Goal: Information Seeking & Learning: Learn about a topic

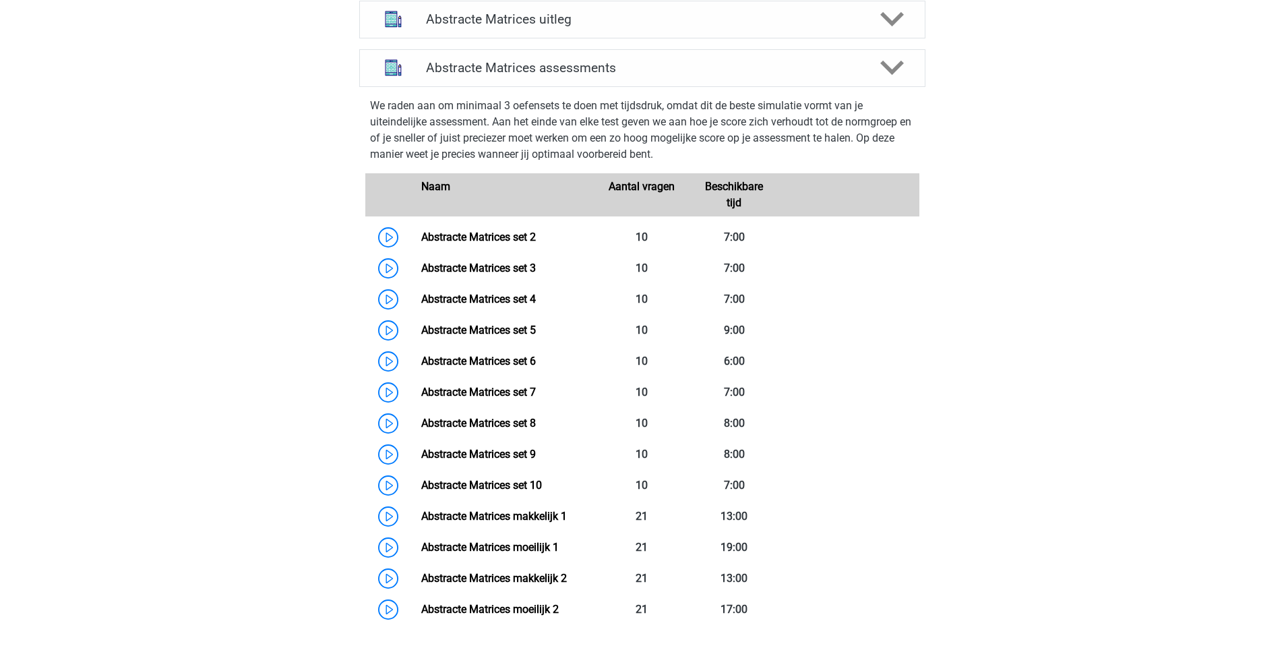
scroll to position [875, 0]
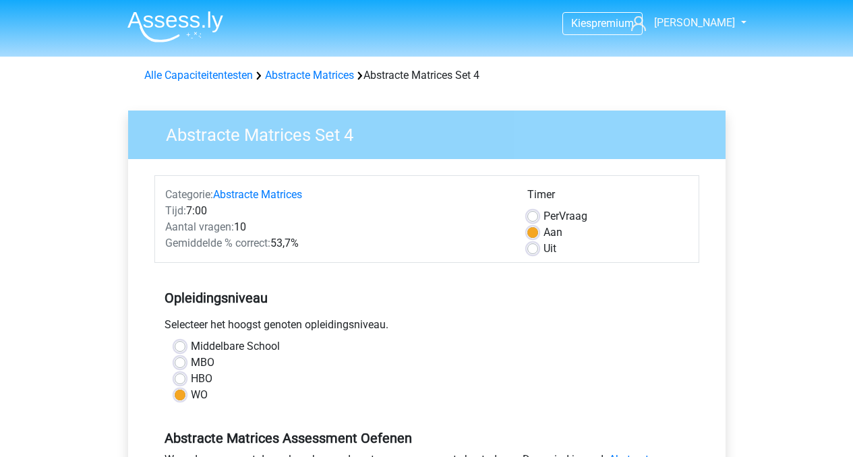
scroll to position [301, 0]
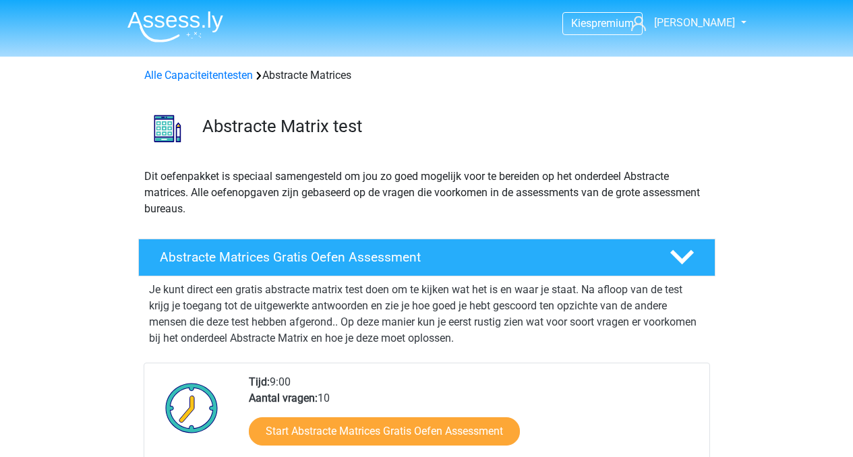
scroll to position [832, 0]
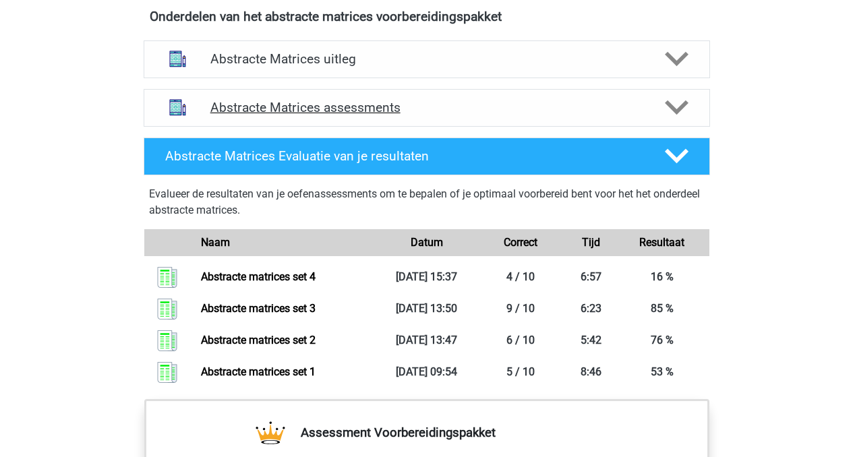
click at [266, 107] on h4 "Abstracte Matrices assessments" at bounding box center [426, 108] width 433 height 16
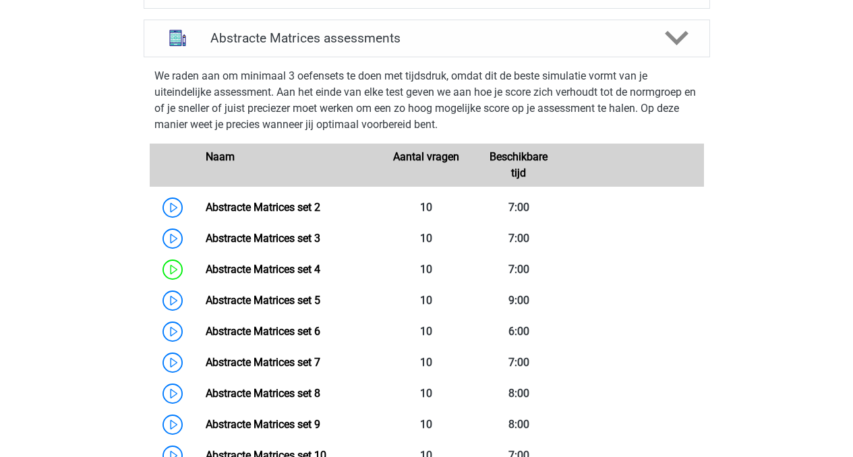
scroll to position [919, 0]
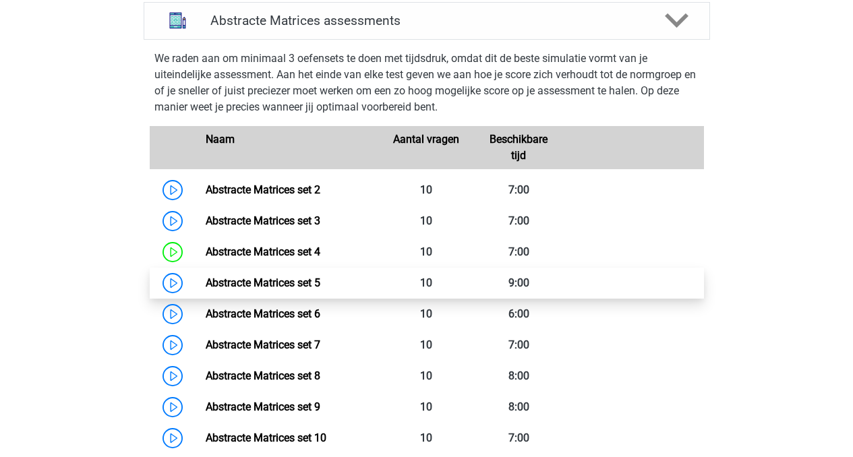
click at [267, 282] on link "Abstracte Matrices set 5" at bounding box center [263, 282] width 115 height 13
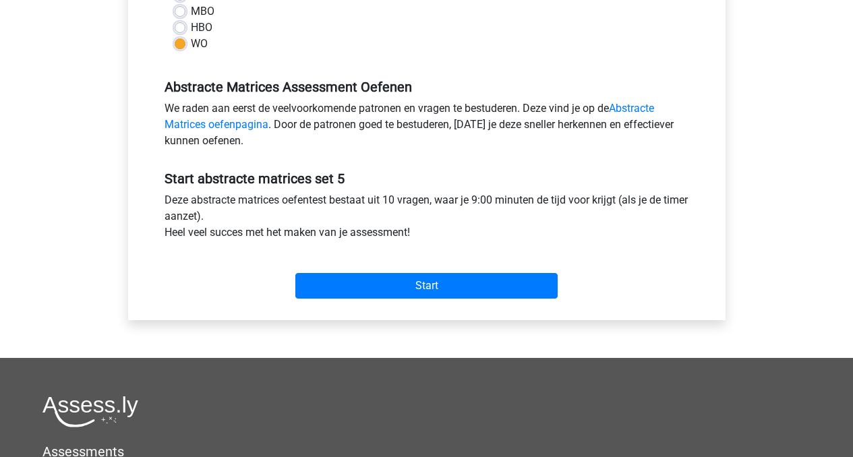
scroll to position [364, 0]
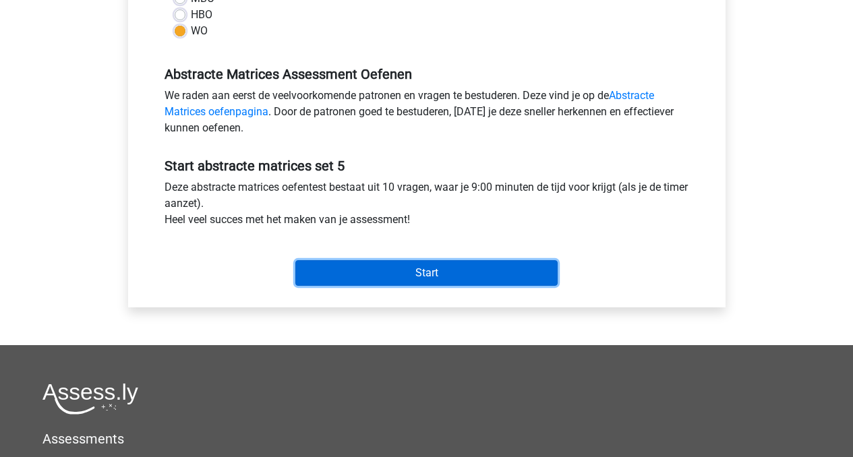
click at [397, 273] on input "Start" at bounding box center [426, 273] width 262 height 26
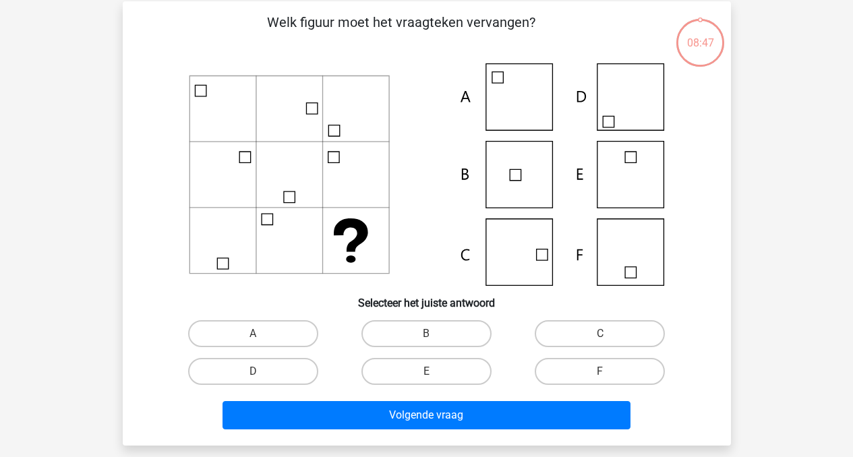
scroll to position [65, 0]
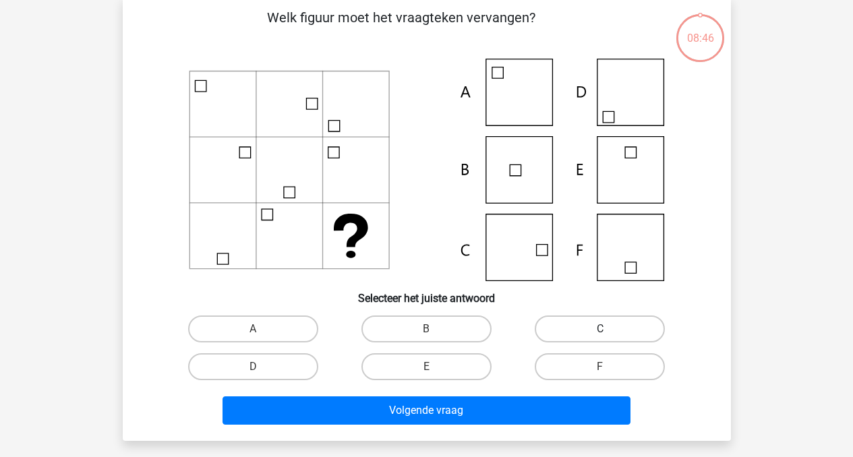
click at [611, 325] on label "C" at bounding box center [600, 329] width 130 height 27
click at [609, 329] on input "C" at bounding box center [604, 333] width 9 height 9
radio input "true"
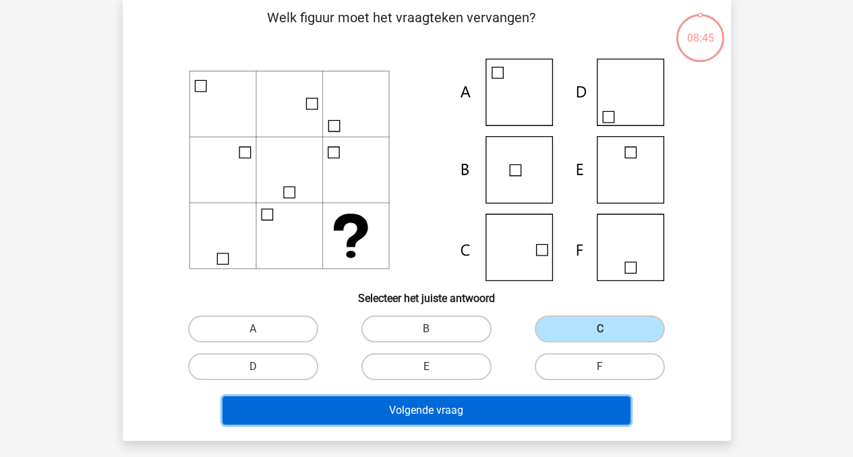
click at [471, 419] on button "Volgende vraag" at bounding box center [426, 410] width 408 height 28
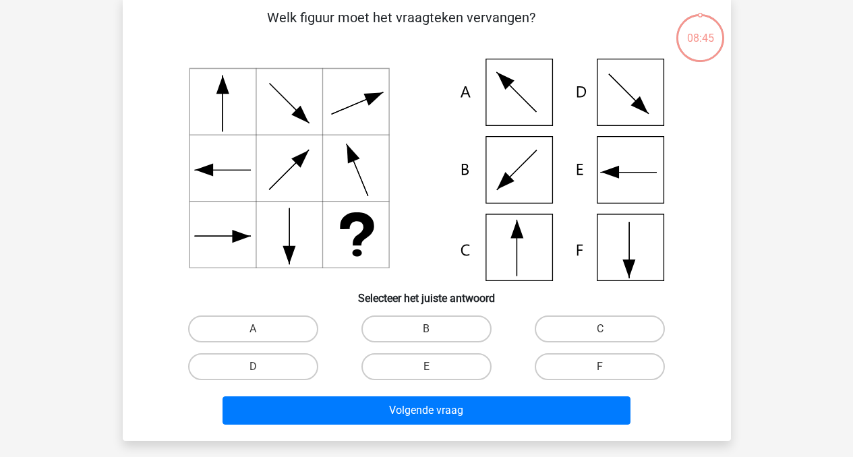
scroll to position [62, 0]
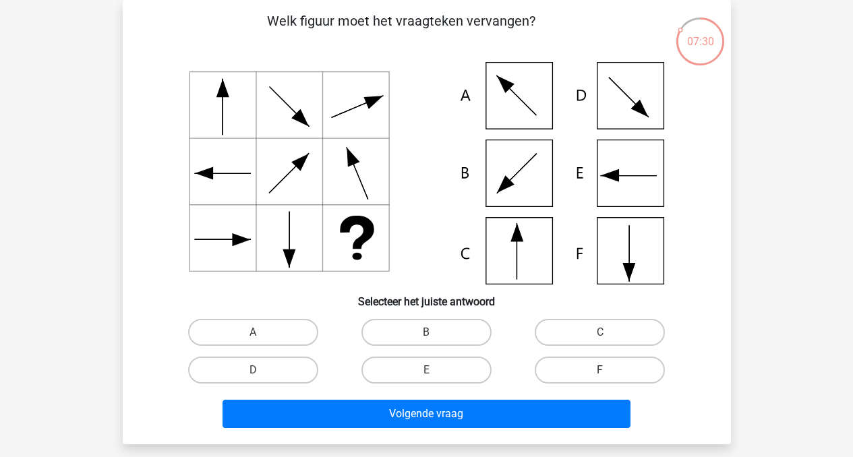
click at [576, 367] on label "F" at bounding box center [600, 370] width 130 height 27
click at [600, 370] on input "F" at bounding box center [604, 374] width 9 height 9
radio input "true"
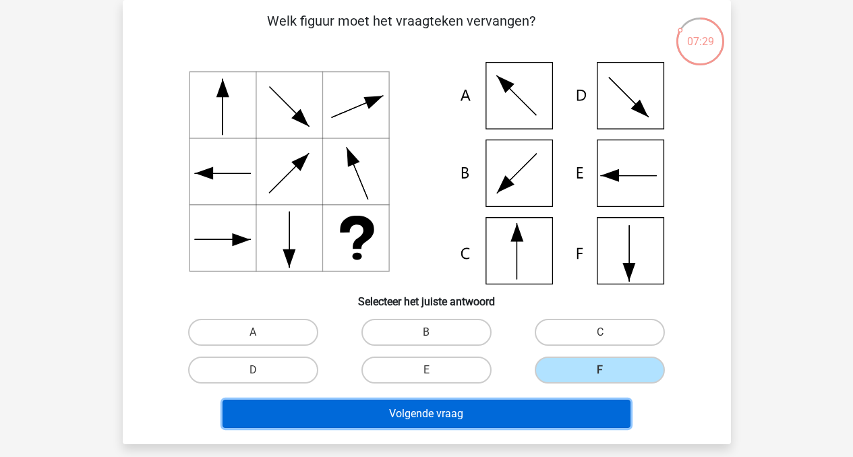
click at [523, 411] on button "Volgende vraag" at bounding box center [426, 414] width 408 height 28
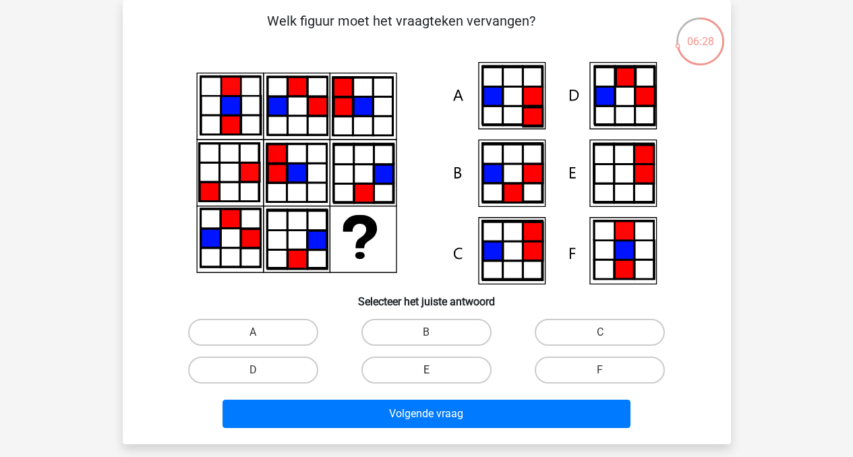
click at [415, 367] on label "E" at bounding box center [426, 370] width 130 height 27
click at [426, 370] on input "E" at bounding box center [430, 374] width 9 height 9
radio input "true"
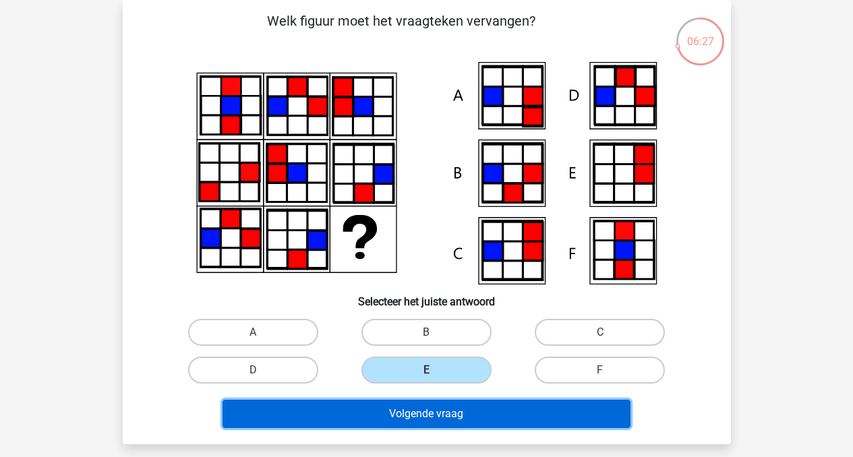
click at [419, 421] on button "Volgende vraag" at bounding box center [426, 414] width 408 height 28
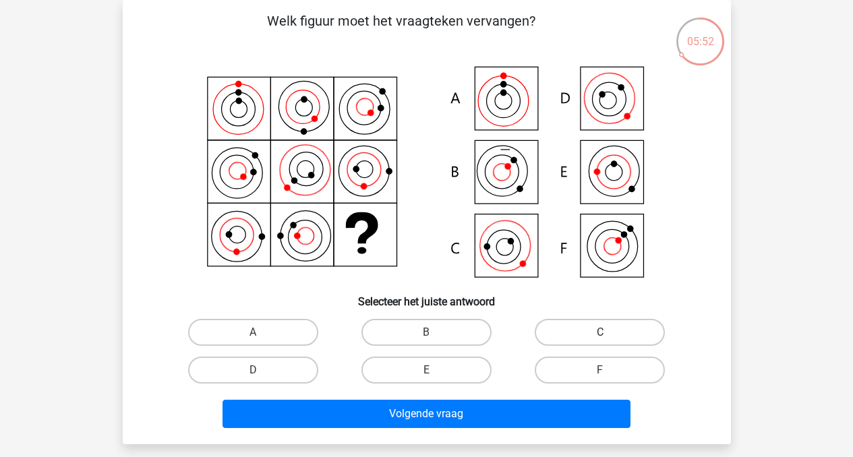
click at [593, 333] on label "C" at bounding box center [600, 332] width 130 height 27
click at [600, 333] on input "C" at bounding box center [604, 336] width 9 height 9
radio input "true"
click at [289, 373] on label "D" at bounding box center [253, 370] width 130 height 27
click at [262, 373] on input "D" at bounding box center [257, 374] width 9 height 9
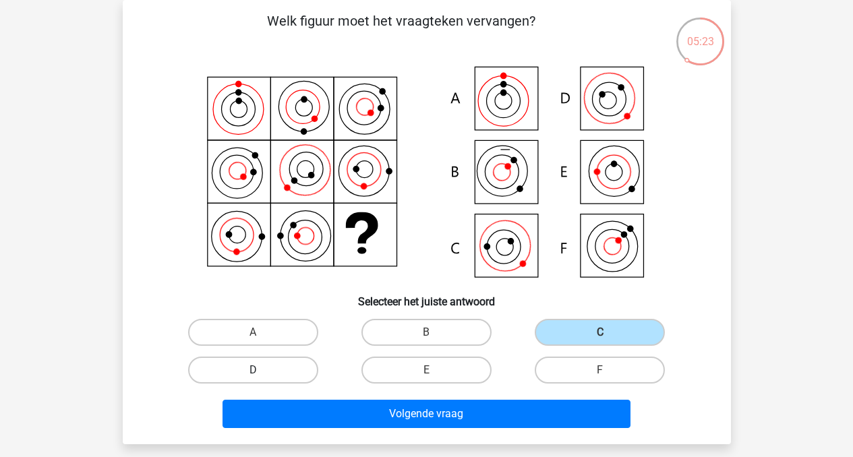
radio input "true"
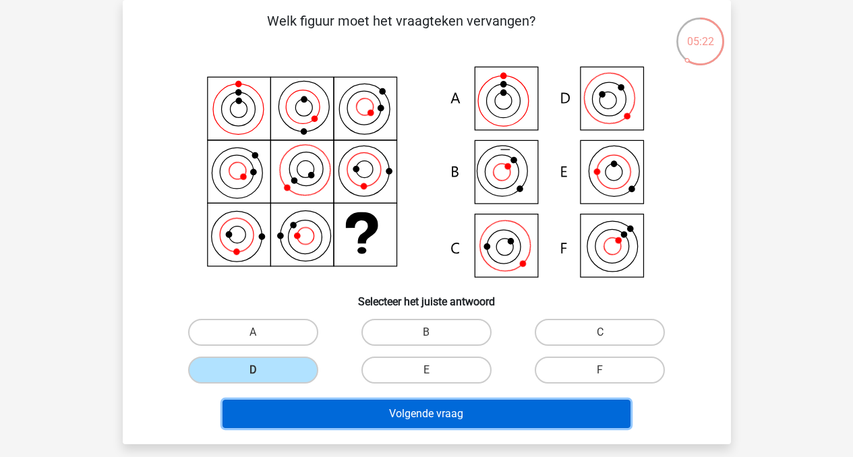
click at [351, 407] on button "Volgende vraag" at bounding box center [426, 414] width 408 height 28
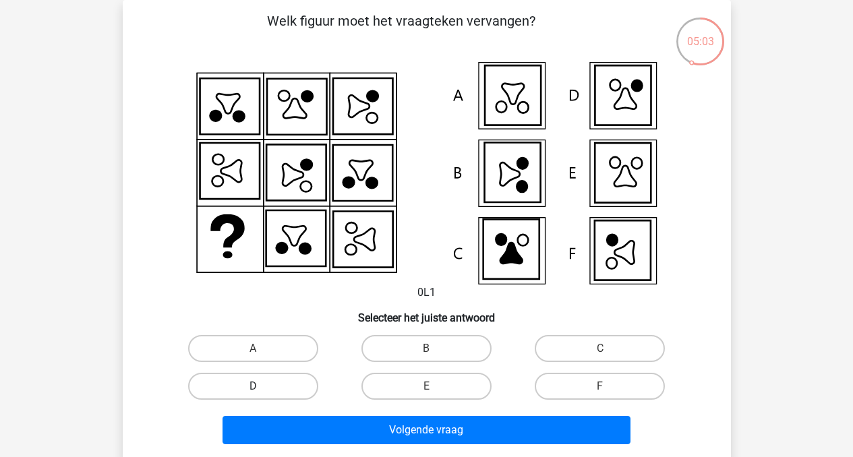
click at [280, 380] on label "D" at bounding box center [253, 386] width 130 height 27
click at [262, 386] on input "D" at bounding box center [257, 390] width 9 height 9
radio input "true"
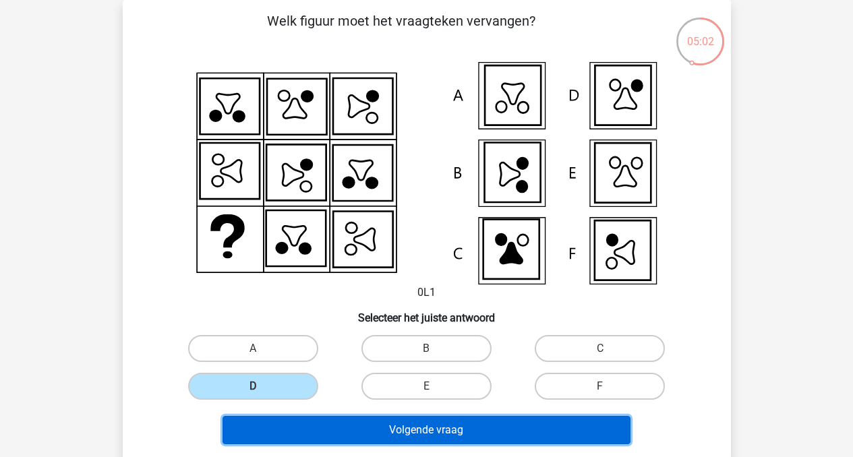
click at [365, 425] on button "Volgende vraag" at bounding box center [426, 430] width 408 height 28
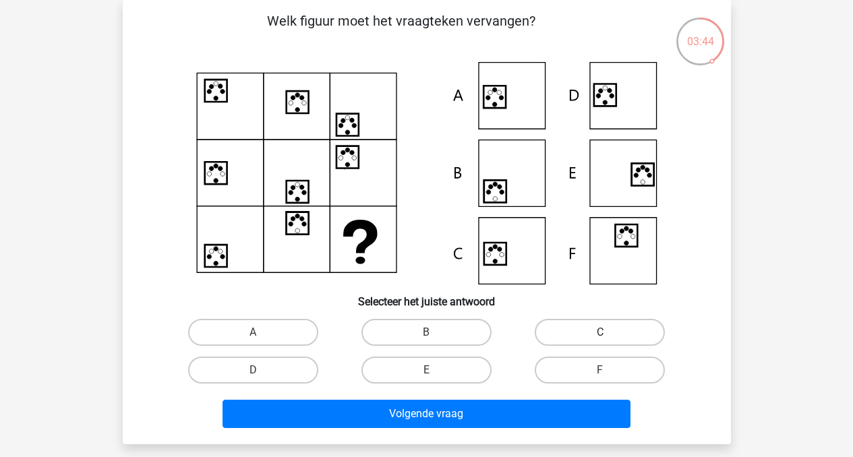
click at [582, 332] on label "C" at bounding box center [600, 332] width 130 height 27
click at [600, 332] on input "C" at bounding box center [604, 336] width 9 height 9
radio input "true"
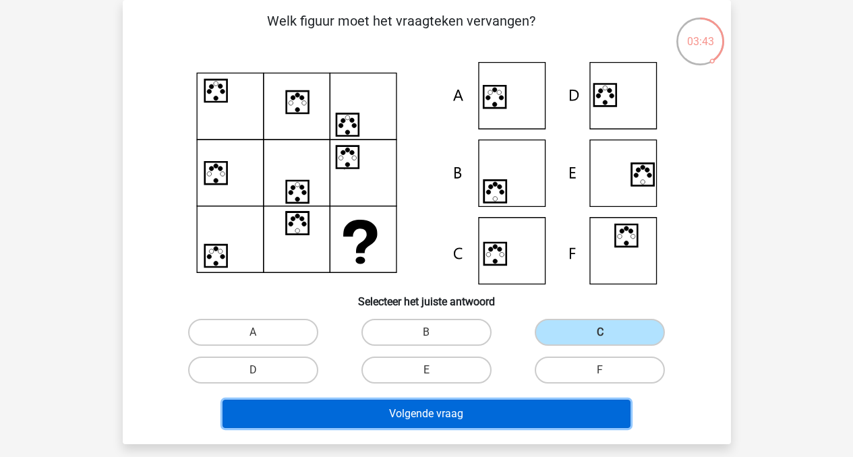
click at [519, 409] on button "Volgende vraag" at bounding box center [426, 414] width 408 height 28
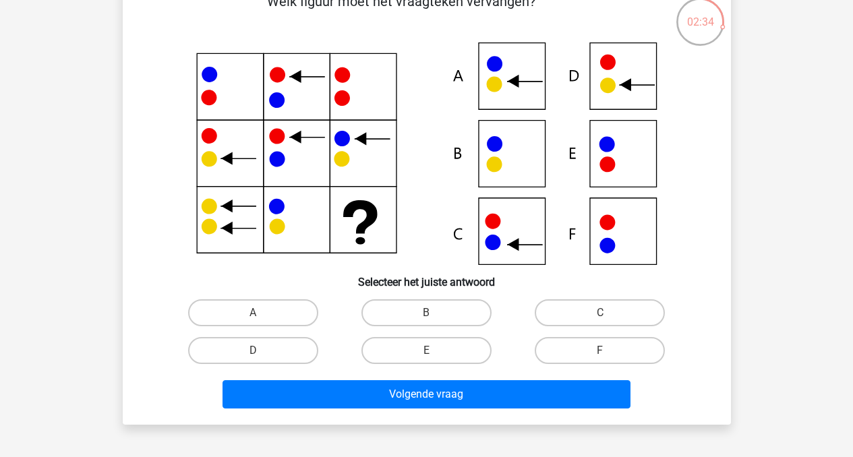
scroll to position [78, 0]
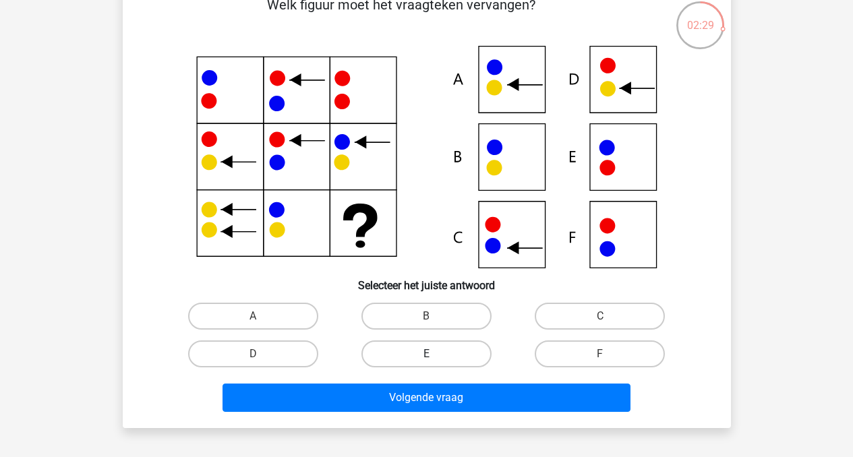
click at [446, 355] on label "E" at bounding box center [426, 353] width 130 height 27
click at [435, 355] on input "E" at bounding box center [430, 358] width 9 height 9
radio input "true"
click at [289, 319] on label "A" at bounding box center [253, 316] width 130 height 27
click at [262, 319] on input "A" at bounding box center [257, 320] width 9 height 9
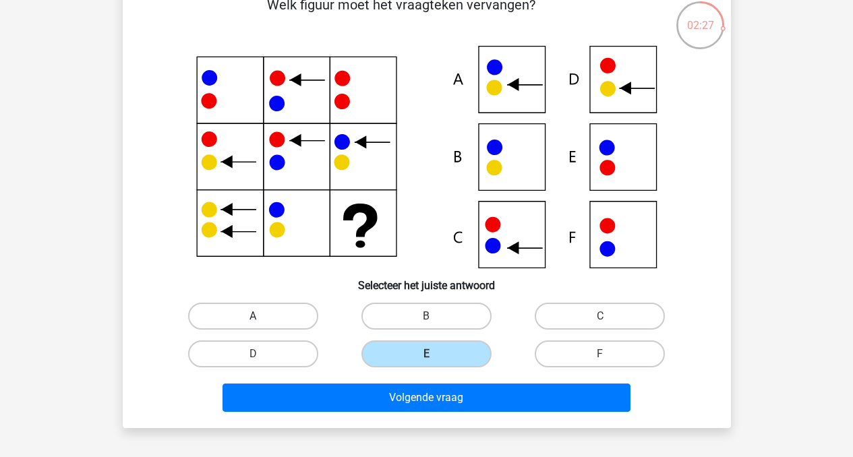
radio input "true"
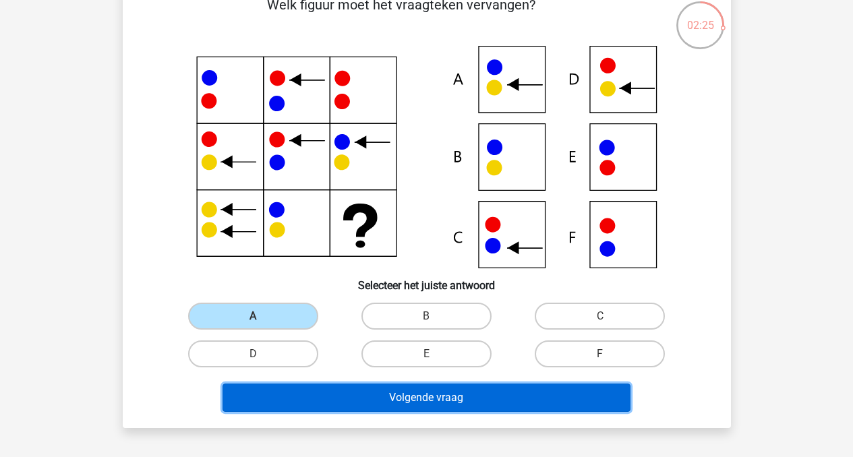
click at [393, 395] on button "Volgende vraag" at bounding box center [426, 398] width 408 height 28
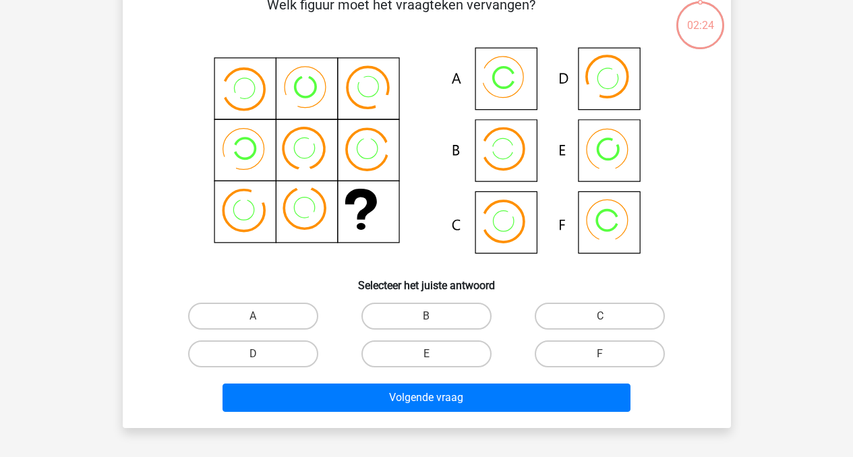
scroll to position [62, 0]
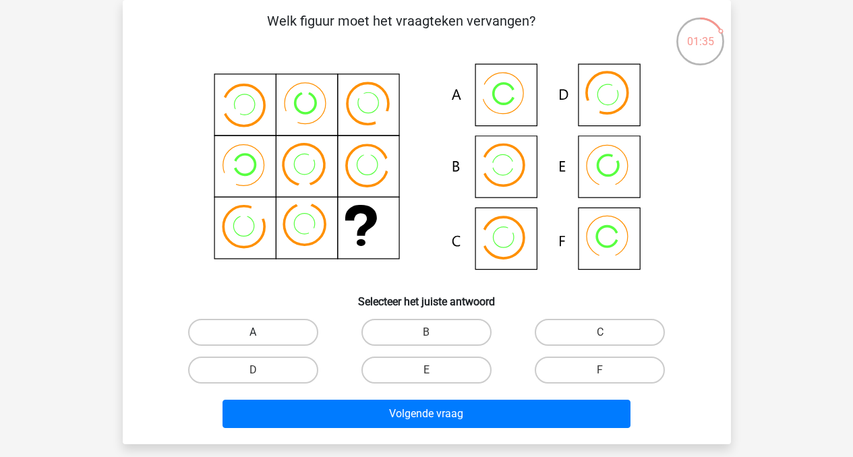
click at [286, 328] on label "A" at bounding box center [253, 332] width 130 height 27
click at [262, 332] on input "A" at bounding box center [257, 336] width 9 height 9
radio input "true"
click at [562, 369] on label "F" at bounding box center [600, 370] width 130 height 27
click at [600, 370] on input "F" at bounding box center [604, 374] width 9 height 9
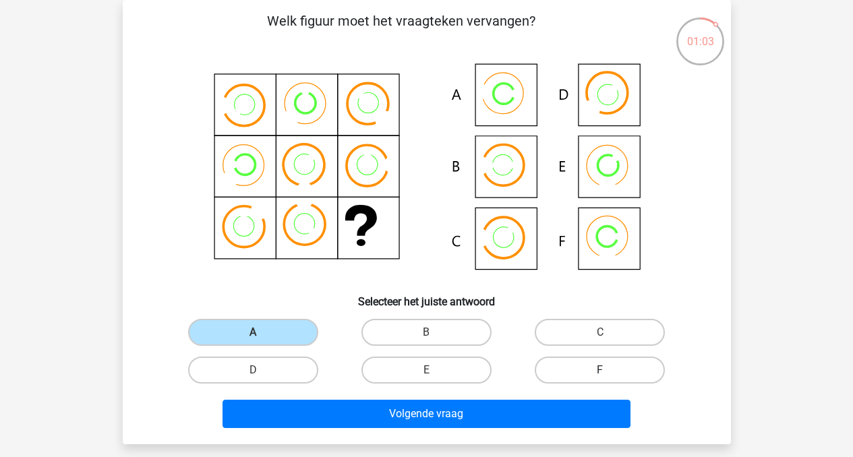
radio input "true"
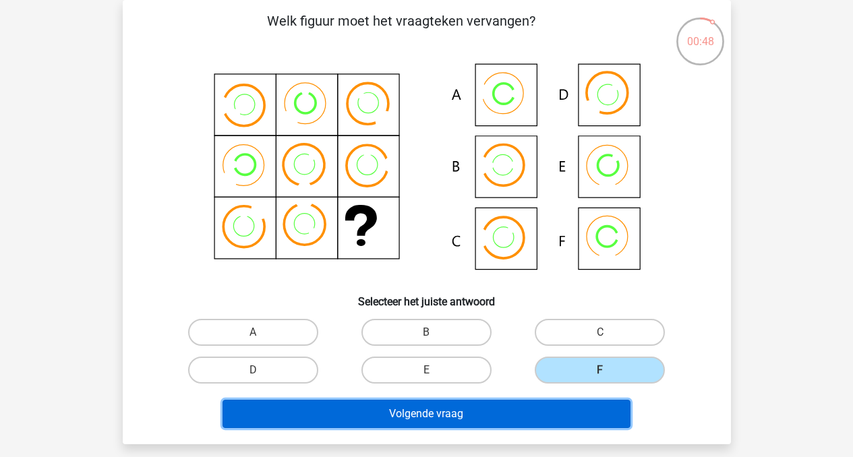
click at [498, 409] on button "Volgende vraag" at bounding box center [426, 414] width 408 height 28
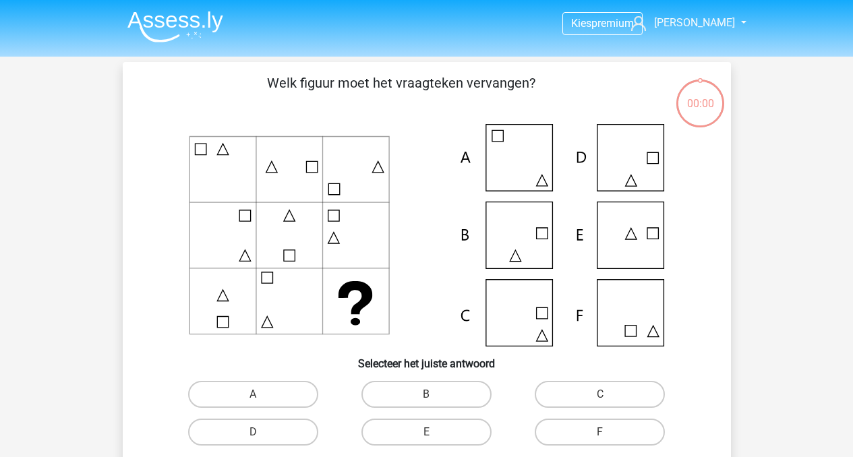
scroll to position [62, 0]
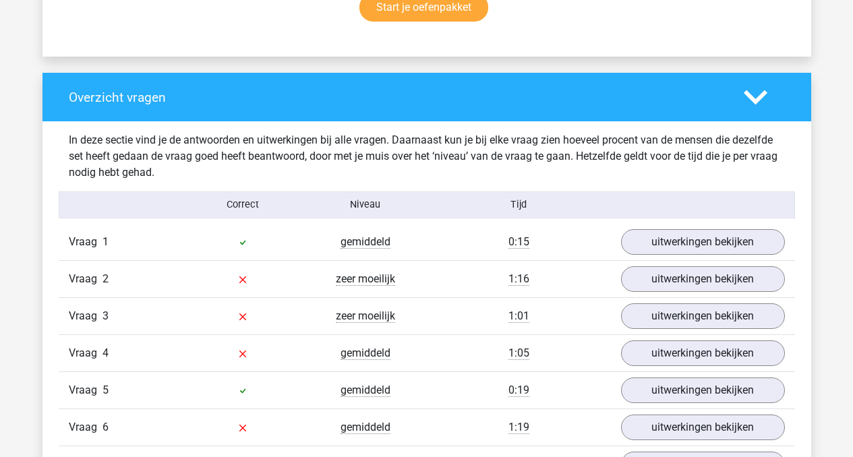
scroll to position [934, 0]
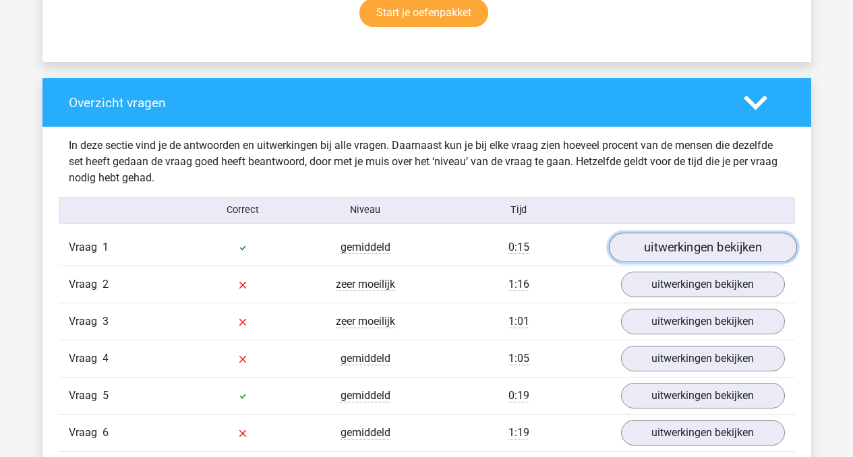
click at [732, 254] on link "uitwerkingen bekijken" at bounding box center [702, 248] width 188 height 30
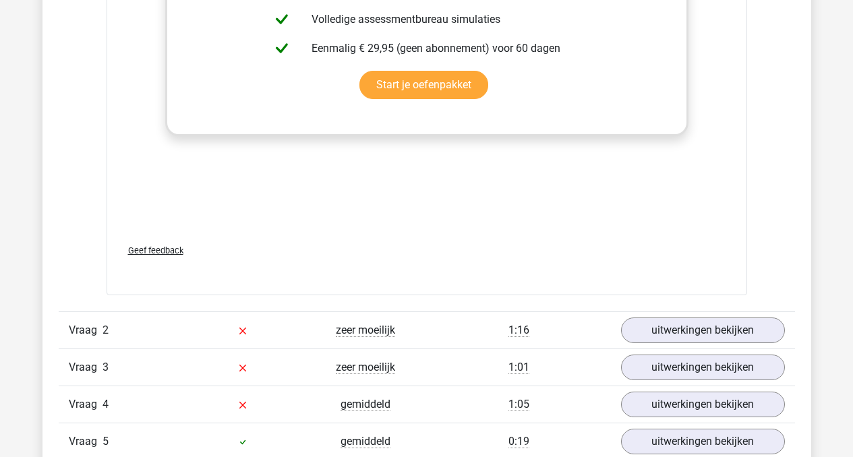
scroll to position [1797, 0]
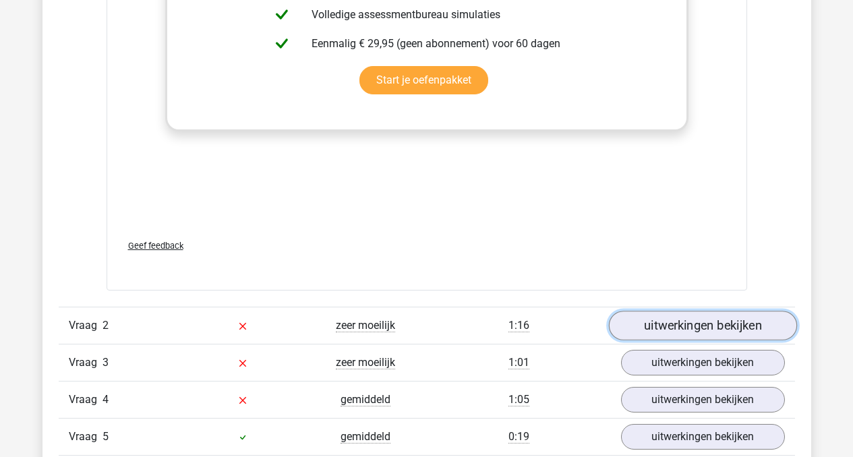
click at [691, 322] on link "uitwerkingen bekijken" at bounding box center [702, 326] width 188 height 30
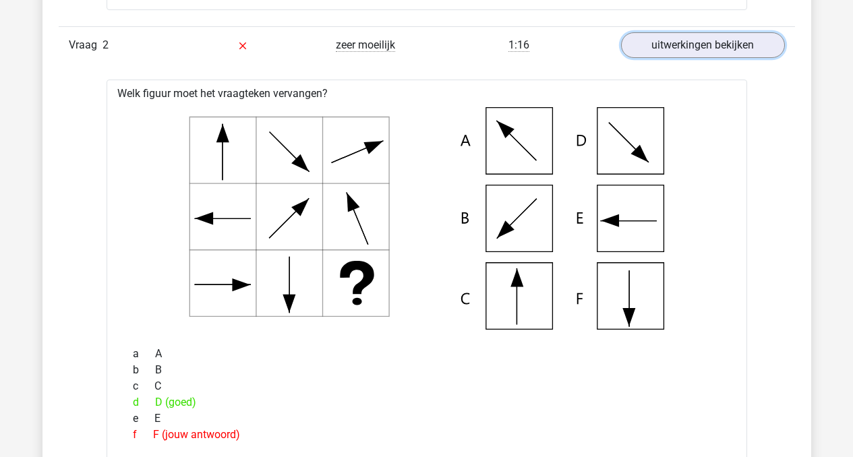
scroll to position [2079, 0]
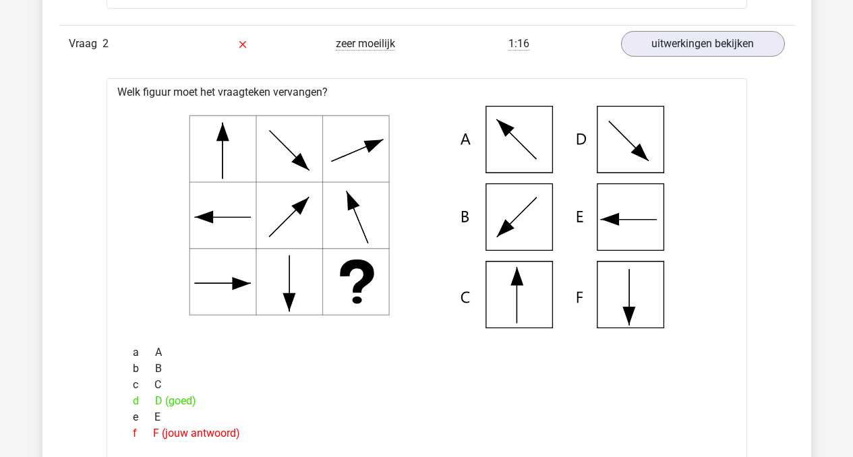
click at [338, 121] on icon at bounding box center [426, 217] width 597 height 222
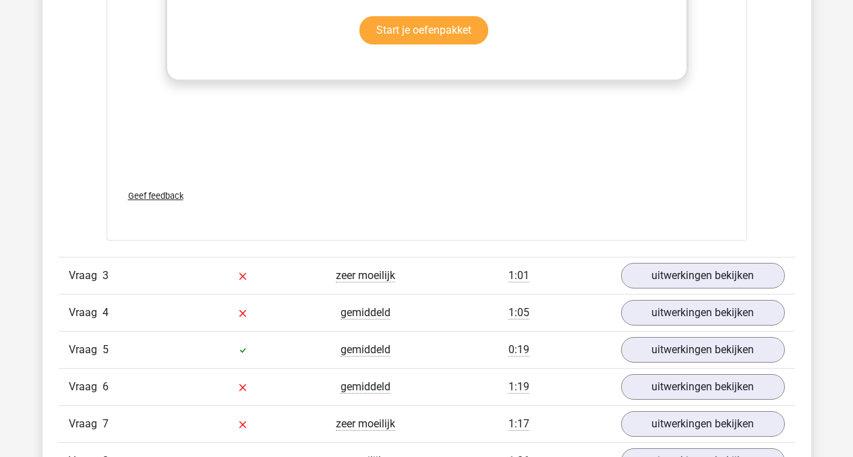
scroll to position [2827, 0]
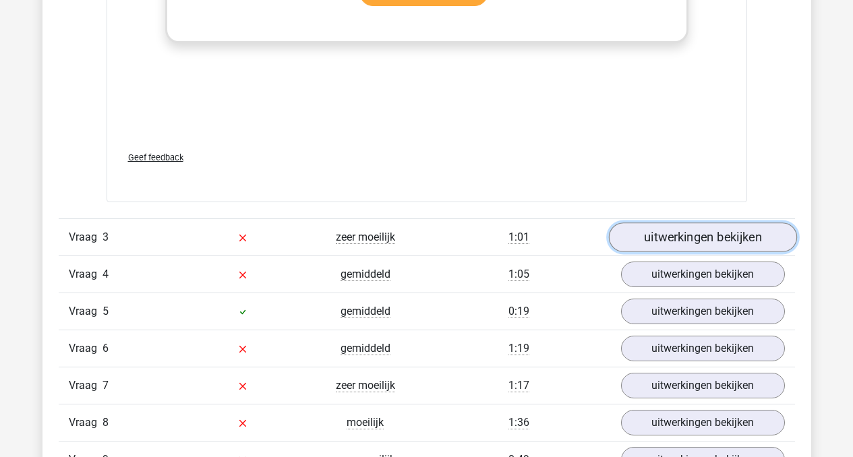
click at [655, 241] on link "uitwerkingen bekijken" at bounding box center [702, 237] width 188 height 30
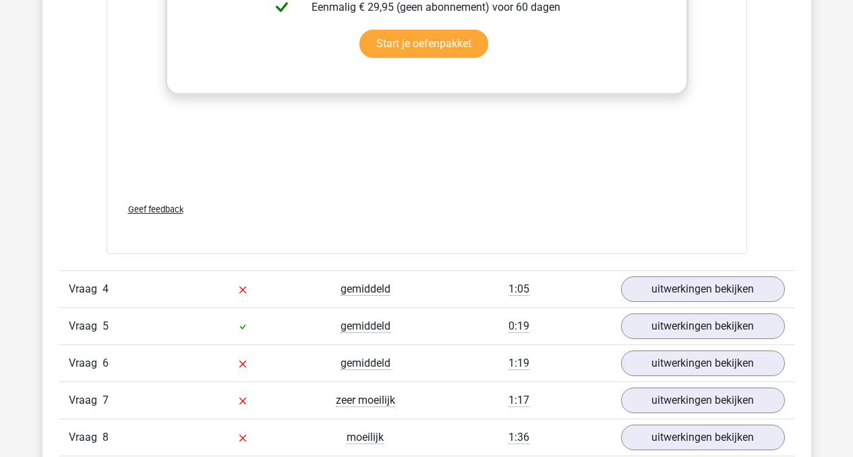
scroll to position [3721, 0]
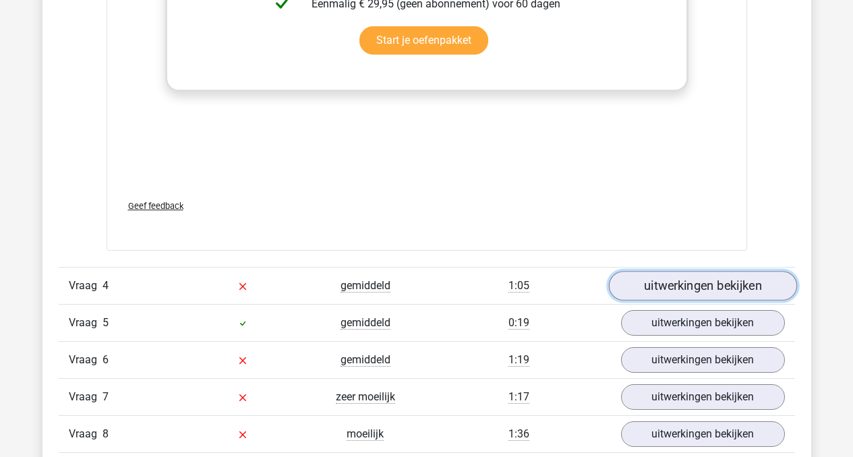
click at [666, 290] on link "uitwerkingen bekijken" at bounding box center [702, 287] width 188 height 30
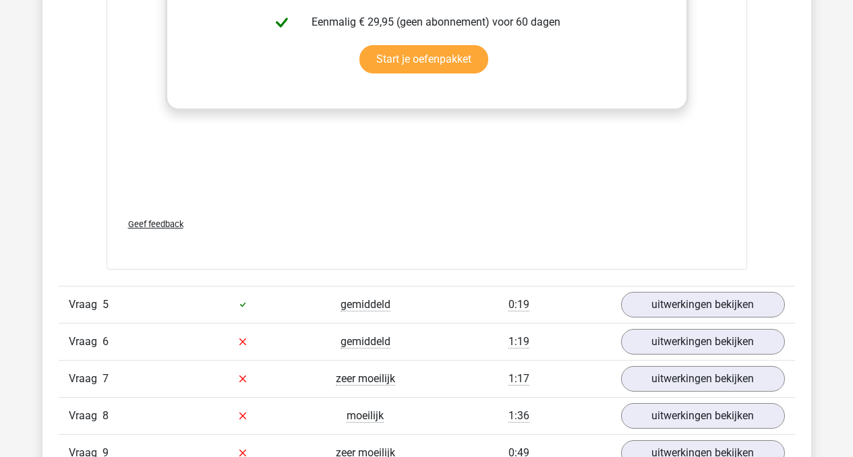
scroll to position [4645, 0]
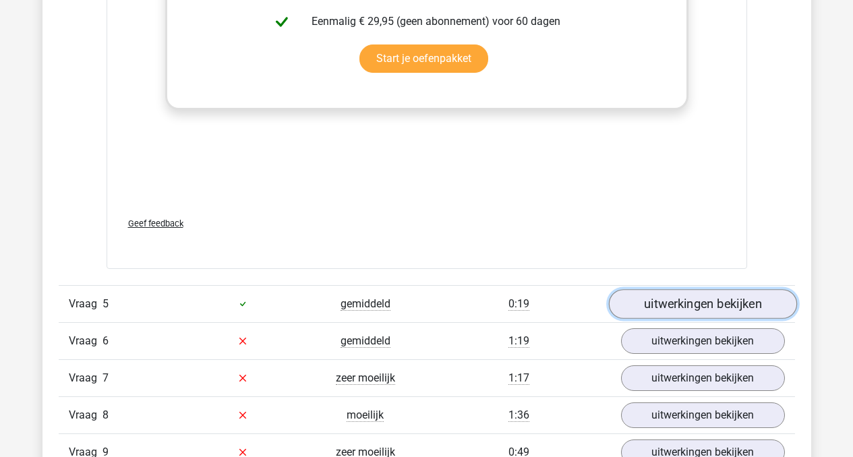
click at [672, 306] on link "uitwerkingen bekijken" at bounding box center [702, 304] width 188 height 30
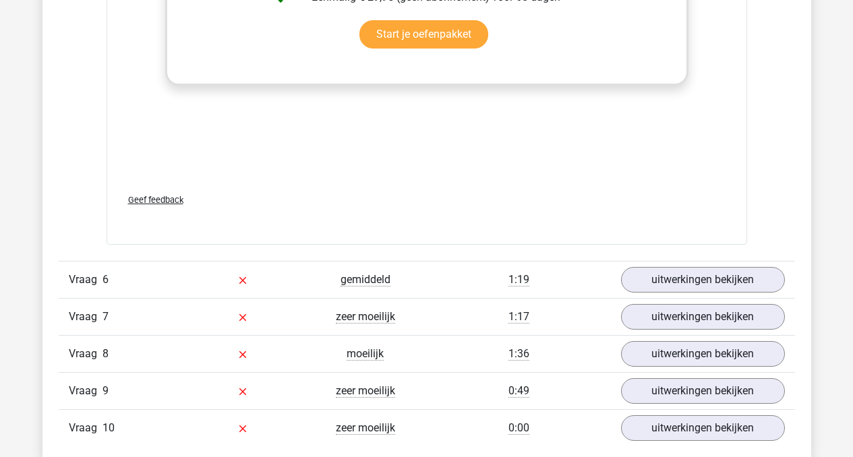
scroll to position [5635, 0]
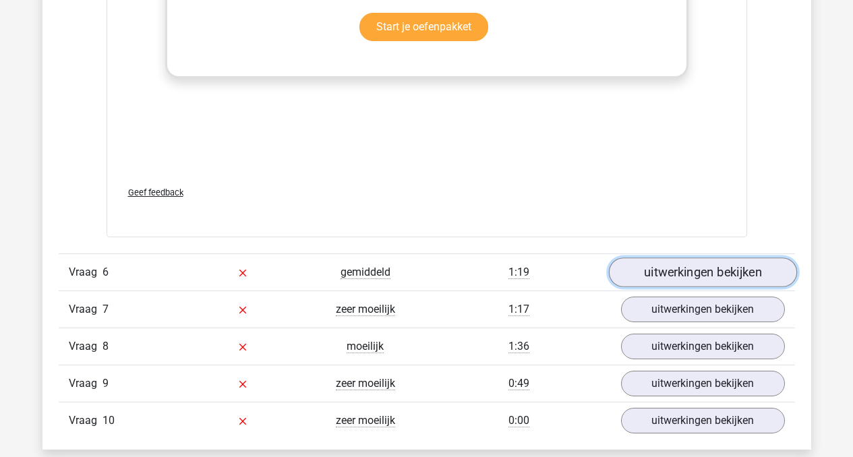
click at [655, 276] on link "uitwerkingen bekijken" at bounding box center [702, 273] width 188 height 30
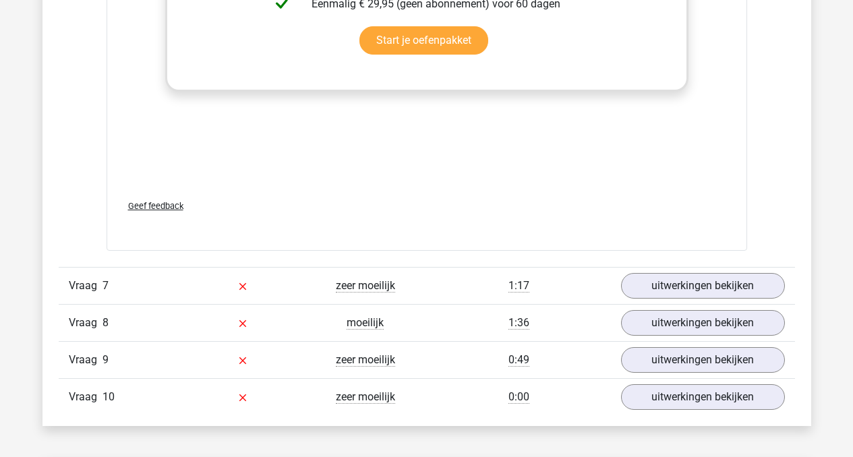
scroll to position [6564, 0]
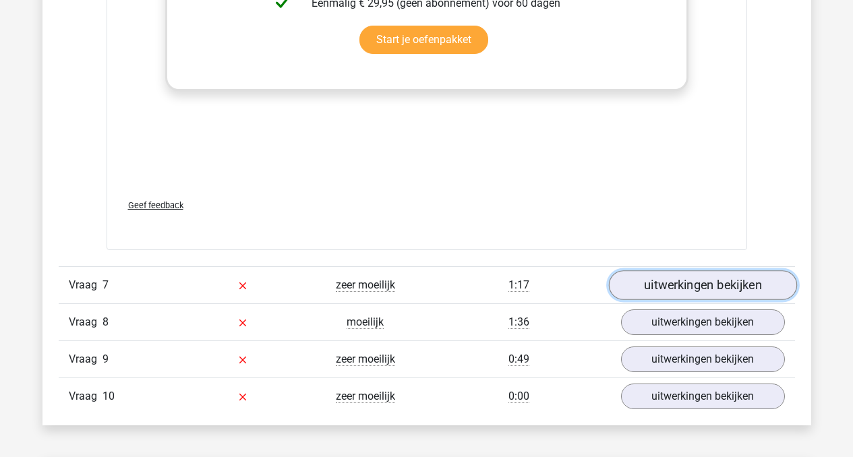
click at [662, 289] on link "uitwerkingen bekijken" at bounding box center [702, 285] width 188 height 30
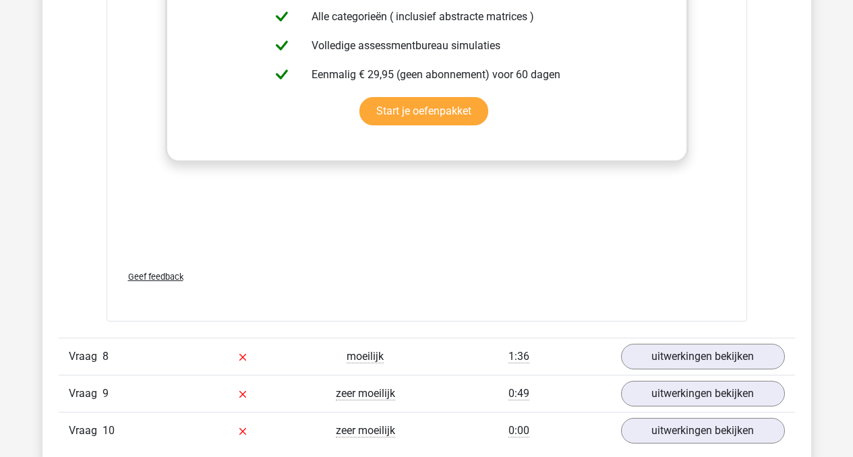
scroll to position [7451, 0]
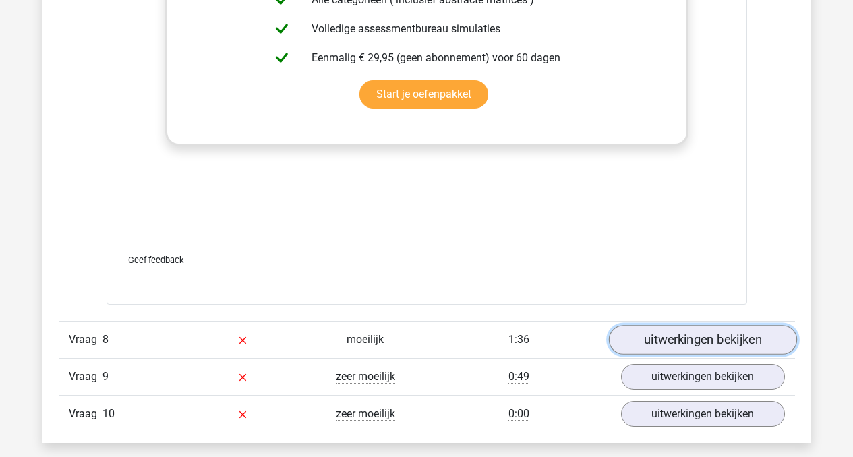
click at [649, 338] on link "uitwerkingen bekijken" at bounding box center [702, 340] width 188 height 30
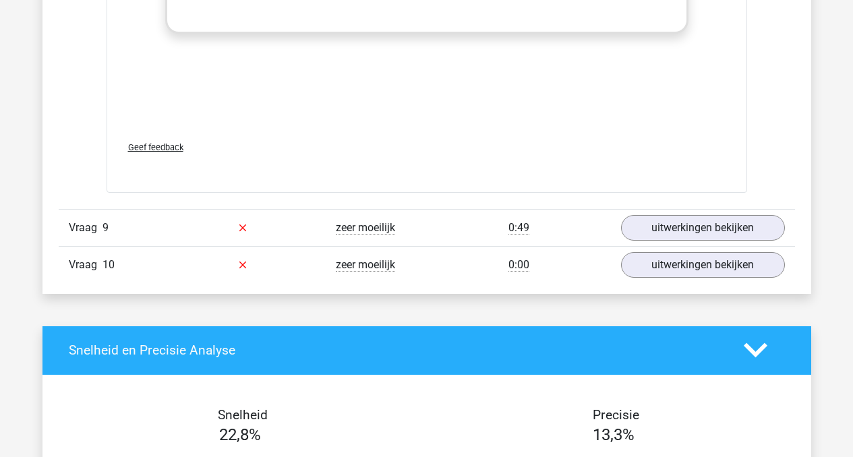
scroll to position [8536, 0]
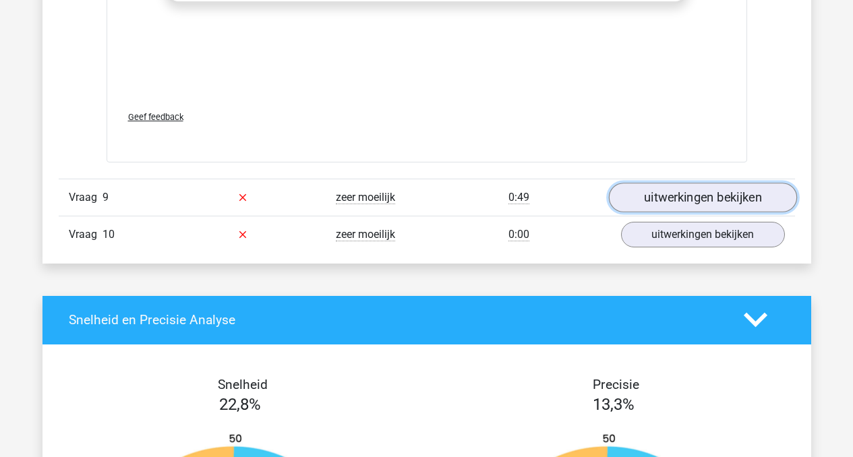
click at [676, 195] on link "uitwerkingen bekijken" at bounding box center [702, 198] width 188 height 30
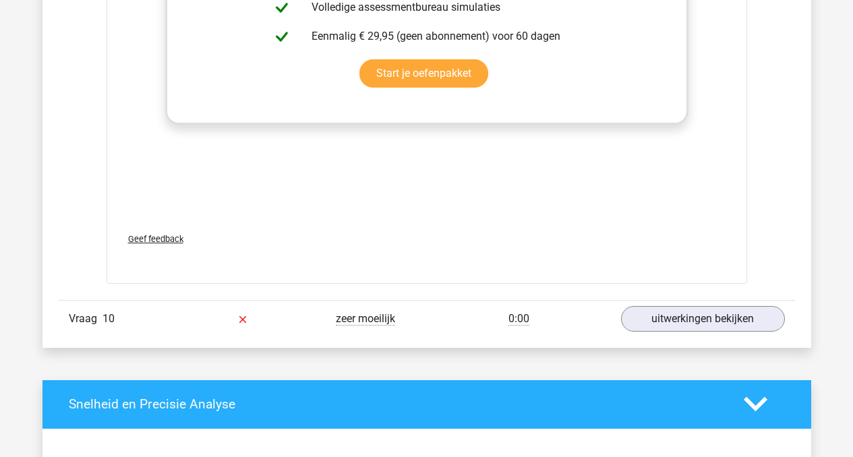
scroll to position [9394, 0]
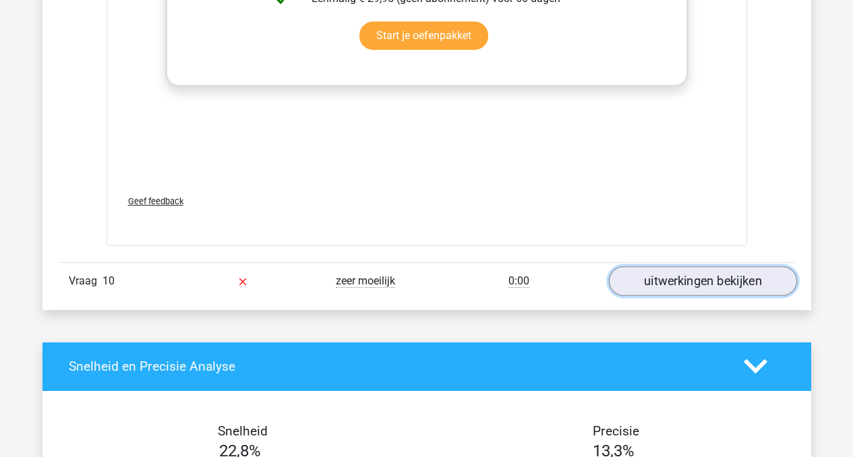
click at [674, 282] on link "uitwerkingen bekijken" at bounding box center [702, 281] width 188 height 30
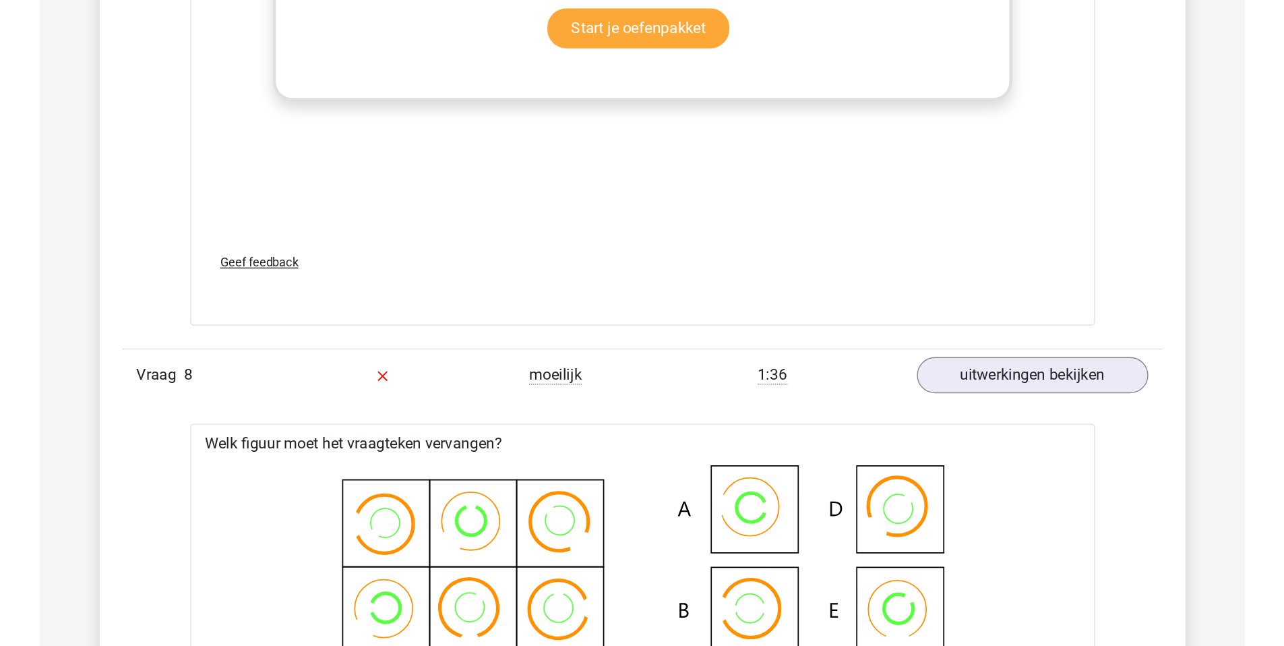
scroll to position [7526, 0]
